Goal: Transaction & Acquisition: Purchase product/service

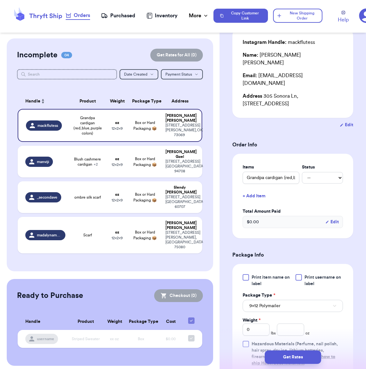
scroll to position [58, 0]
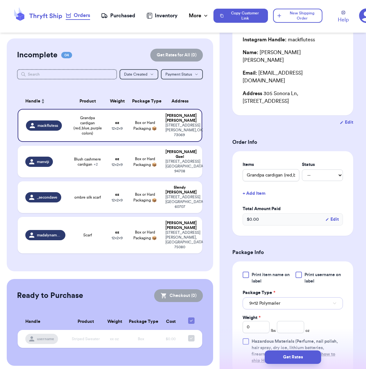
click at [271, 298] on button "9x12 Polymailer" at bounding box center [293, 304] width 100 height 12
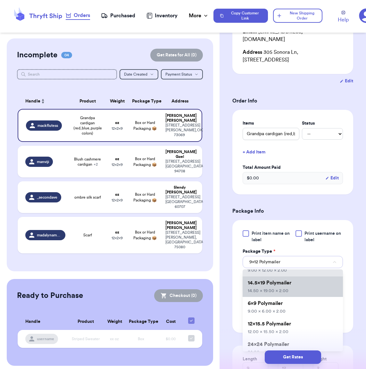
scroll to position [33, 0]
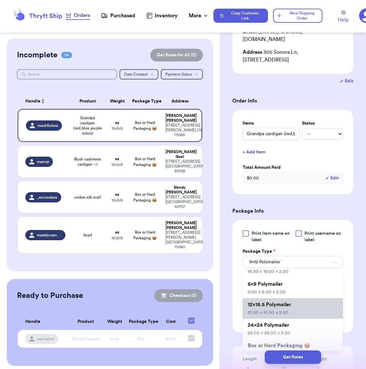
click at [270, 311] on span "12.00 x 15.50 x 2.00" at bounding box center [268, 313] width 41 height 4
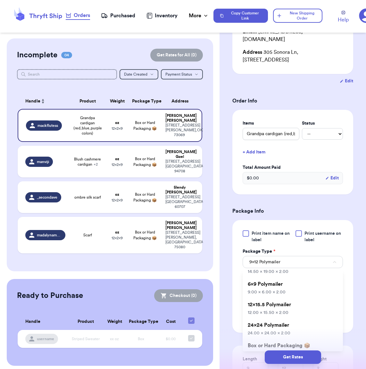
type input "12"
type input "15.5"
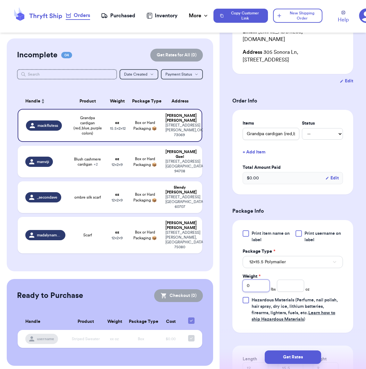
click at [255, 280] on input "0" at bounding box center [256, 286] width 27 height 12
drag, startPoint x: 255, startPoint y: 273, endPoint x: 219, endPoint y: 279, distance: 35.7
click at [219, 279] on div "Customer Link New Order Incomplete 04 Get Rates for All ( 0 ) Get Rates for All…" at bounding box center [183, 184] width 366 height 369
type input "1"
type input "1.3"
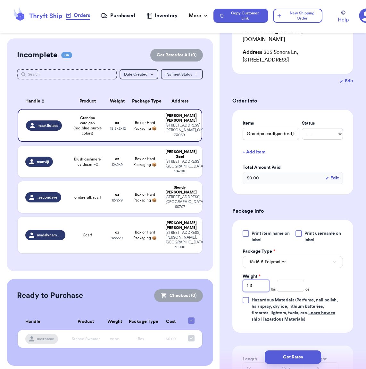
type input "1.35"
click at [321, 270] on div "Print item name on label Print username on label Package Type * 12x15.5 Polymai…" at bounding box center [293, 277] width 100 height 92
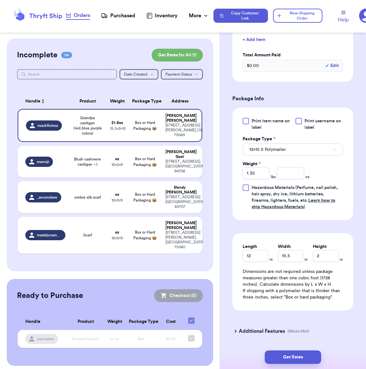
scroll to position [224, 0]
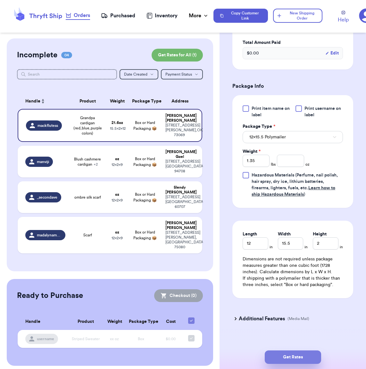
click at [283, 357] on button "Get Rates" at bounding box center [293, 357] width 56 height 13
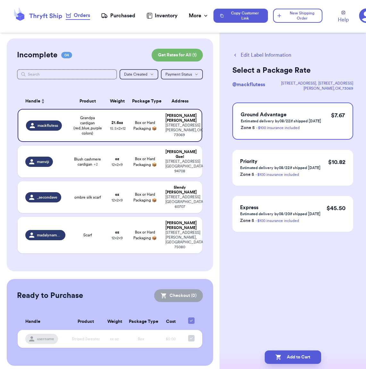
scroll to position [0, 0]
click at [297, 356] on button "Add to Cart" at bounding box center [293, 357] width 56 height 13
checkbox input "true"
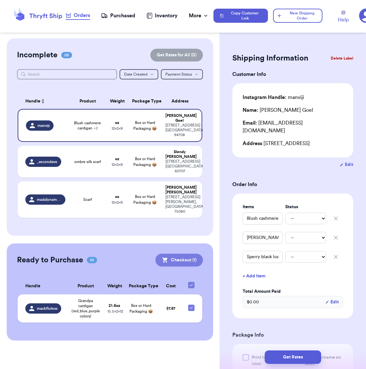
click at [181, 254] on button "Checkout ( 1 )" at bounding box center [179, 260] width 47 height 13
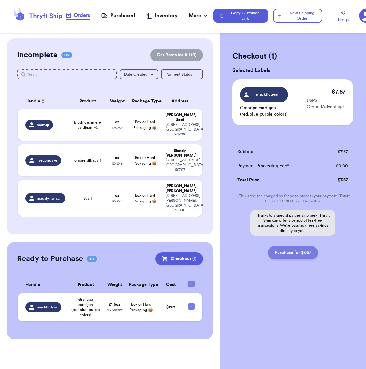
click at [290, 255] on button "Purchase for $7.67" at bounding box center [293, 252] width 50 height 13
checkbox input "false"
checkbox input "true"
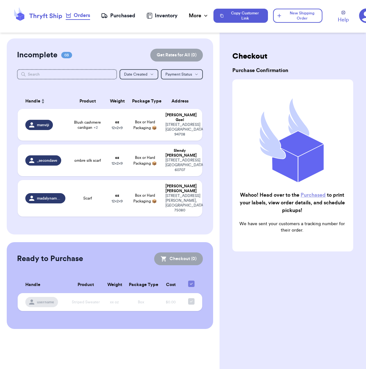
click at [316, 194] on link "Purchased" at bounding box center [313, 195] width 25 height 5
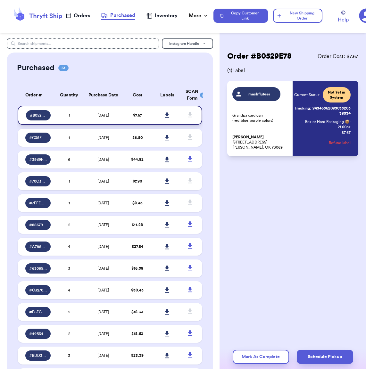
click at [165, 118] on icon at bounding box center [167, 115] width 4 height 5
